Goal: Transaction & Acquisition: Book appointment/travel/reservation

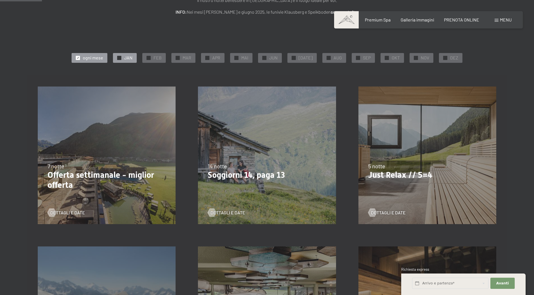
click at [121, 58] on div at bounding box center [119, 58] width 4 height 4
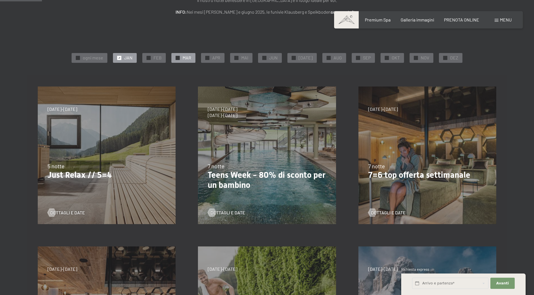
click at [179, 58] on span "✓" at bounding box center [178, 58] width 2 height 4
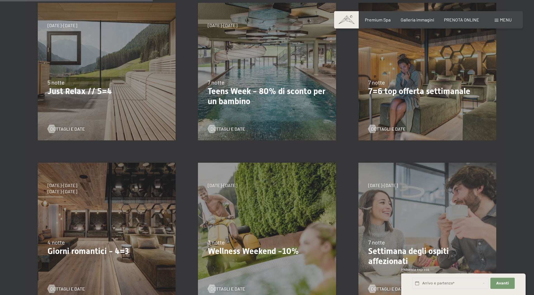
scroll to position [223, 0]
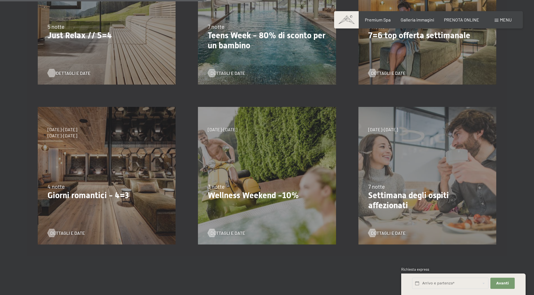
click at [53, 73] on div at bounding box center [51, 73] width 5 height 8
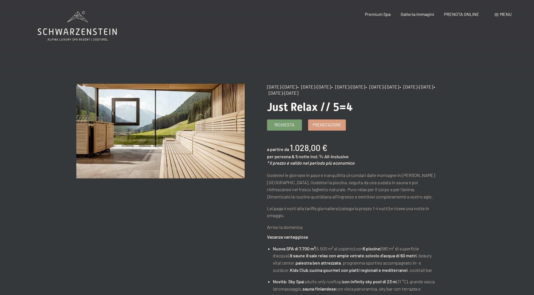
drag, startPoint x: 410, startPoint y: 86, endPoint x: 286, endPoint y: 93, distance: 124.2
click at [365, 89] on span "• [DATE]-[DATE]" at bounding box center [382, 86] width 34 height 5
copy span "[DATE]-[DATE]"
drag, startPoint x: 269, startPoint y: 108, endPoint x: 354, endPoint y: 106, distance: 85.2
click at [354, 106] on h1 "Just Relax // 5=4" at bounding box center [351, 107] width 168 height 13
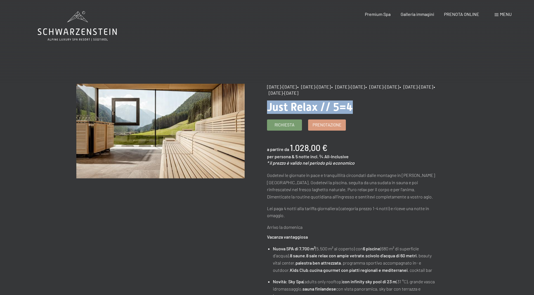
copy span "Just Relax // 5=4"
drag, startPoint x: 50, startPoint y: 31, endPoint x: 123, endPoint y: 32, distance: 73.5
click at [123, 32] on main "cambia offerta (2 / 14) 7/9/2025-3/10/2025 • 21/12/2025-26/12/2025 • 11/1/2026-…" at bounding box center [267, 275] width 534 height 550
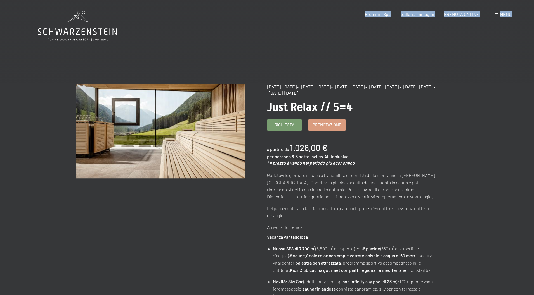
drag, startPoint x: 120, startPoint y: 32, endPoint x: 41, endPoint y: 31, distance: 78.2
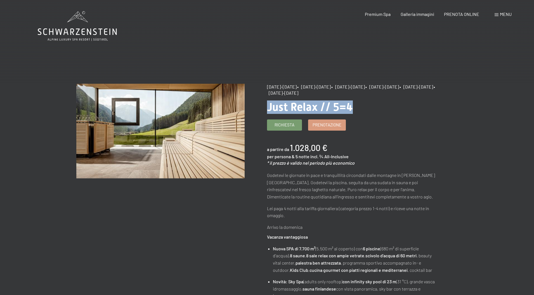
drag, startPoint x: 268, startPoint y: 107, endPoint x: 357, endPoint y: 106, distance: 89.1
click at [357, 106] on h1 "Just Relax // 5=4" at bounding box center [351, 107] width 168 height 13
copy span "Just Relax // 5=4"
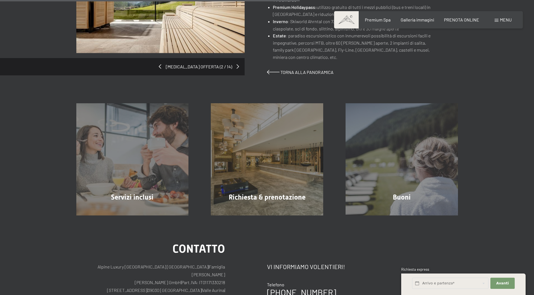
scroll to position [363, 0]
